Goal: Check status: Check status

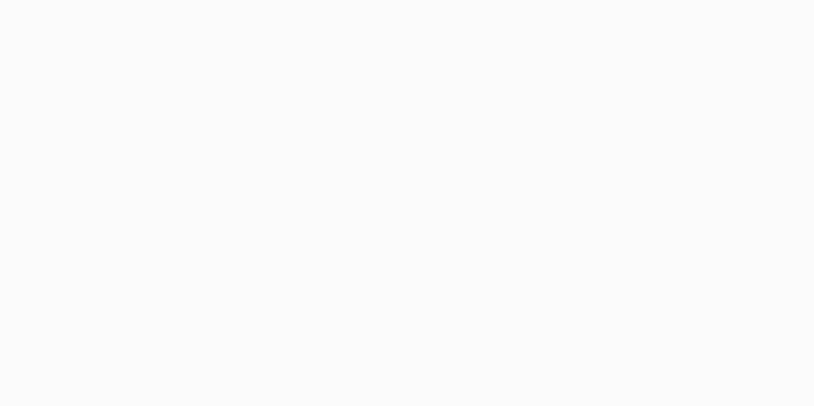
click at [174, 101] on div at bounding box center [471, 203] width 686 height 406
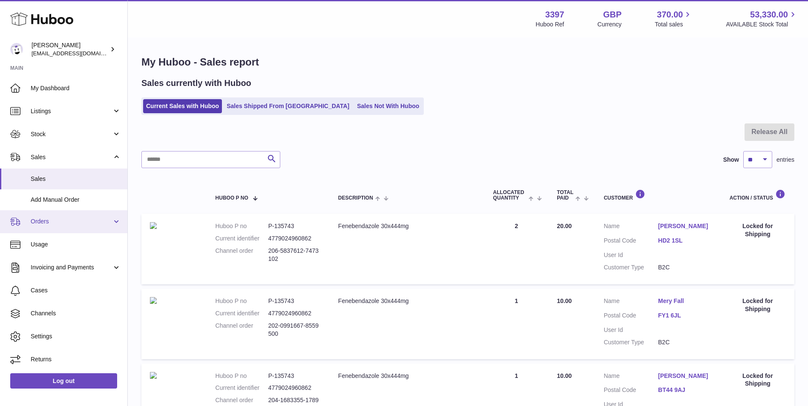
click at [55, 221] on span "Orders" at bounding box center [71, 222] width 81 height 8
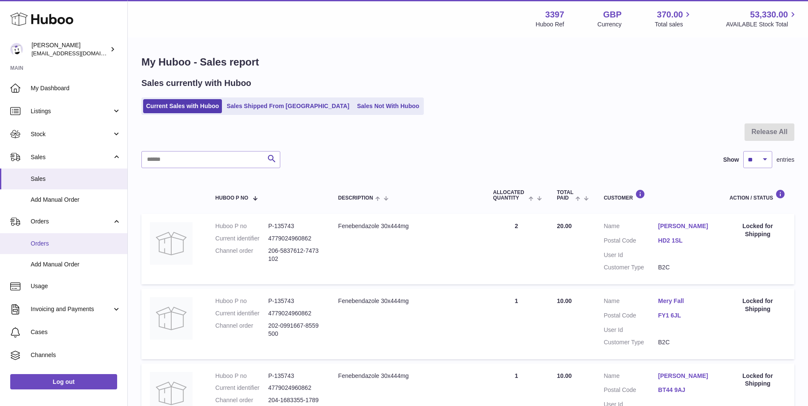
click at [47, 244] on span "Orders" at bounding box center [76, 244] width 90 height 8
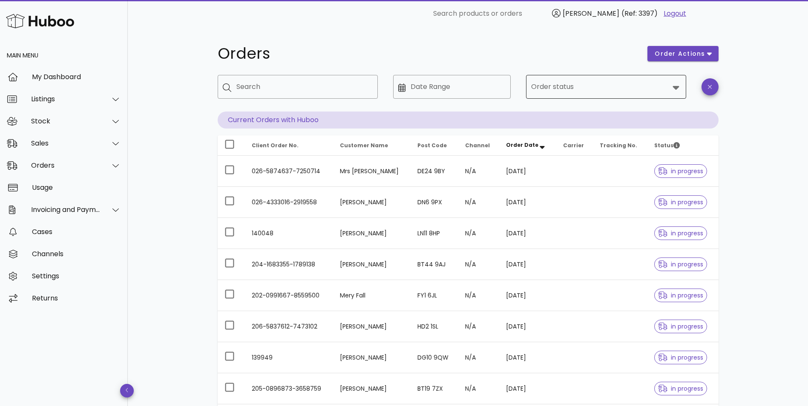
click at [593, 82] on input "Order status" at bounding box center [600, 87] width 138 height 14
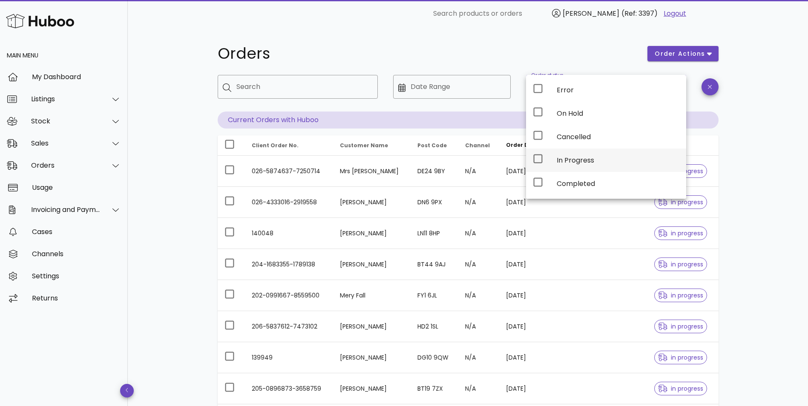
click at [582, 157] on div "In Progress" at bounding box center [618, 160] width 123 height 8
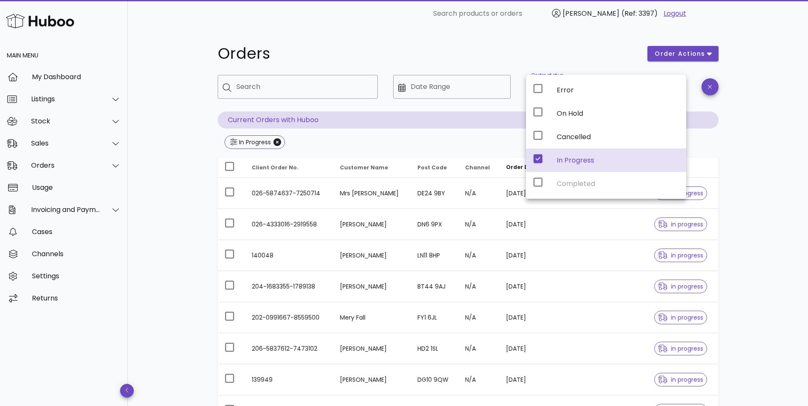
click at [775, 161] on div "Orders order actions ​ Search ​ Date Range ​ Order status In Progress Current O…" at bounding box center [468, 304] width 680 height 555
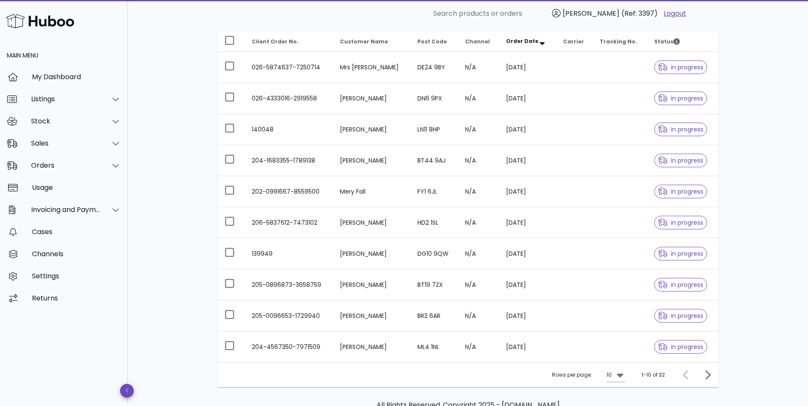
scroll to position [176, 0]
